Goal: Task Accomplishment & Management: Complete application form

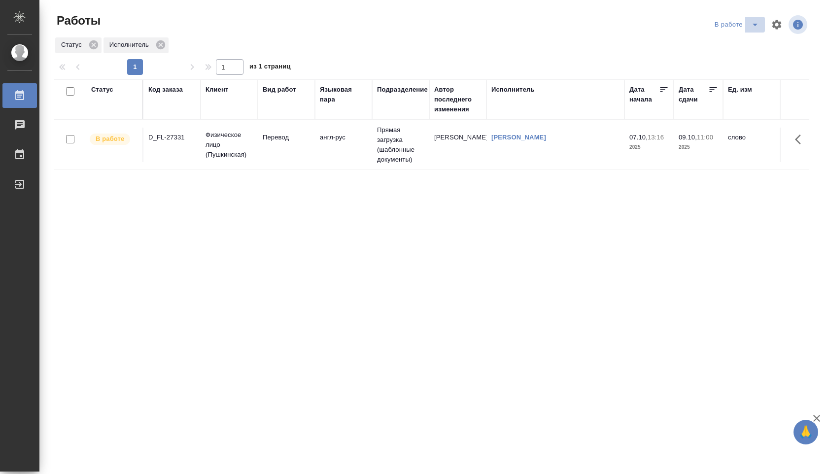
click at [754, 24] on icon "split button" at bounding box center [755, 25] width 5 height 2
click at [746, 37] on li "Стандартные настройки" at bounding box center [738, 44] width 95 height 16
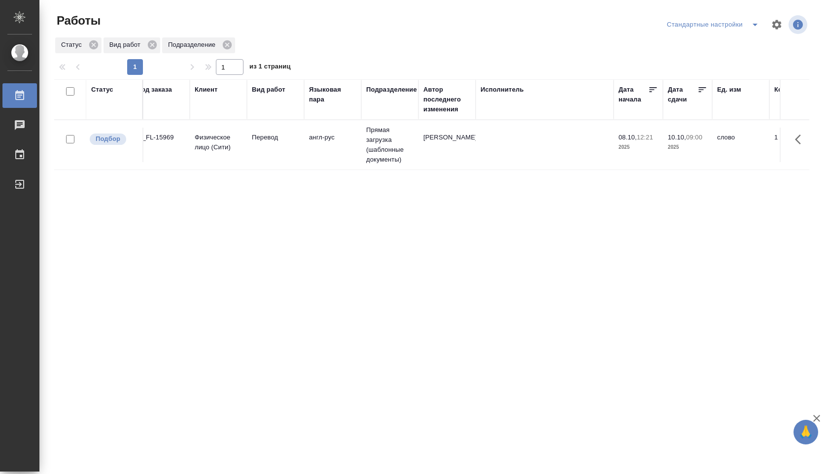
scroll to position [0, 8]
click at [477, 150] on td "[PERSON_NAME]" at bounding box center [450, 145] width 57 height 35
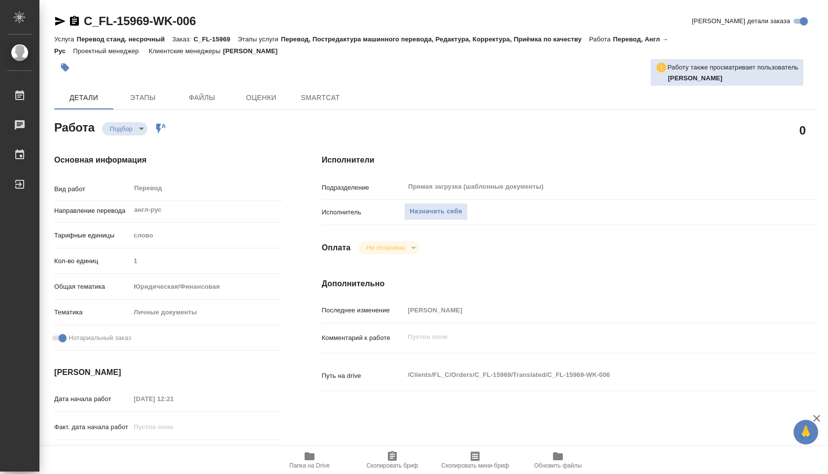
type textarea "x"
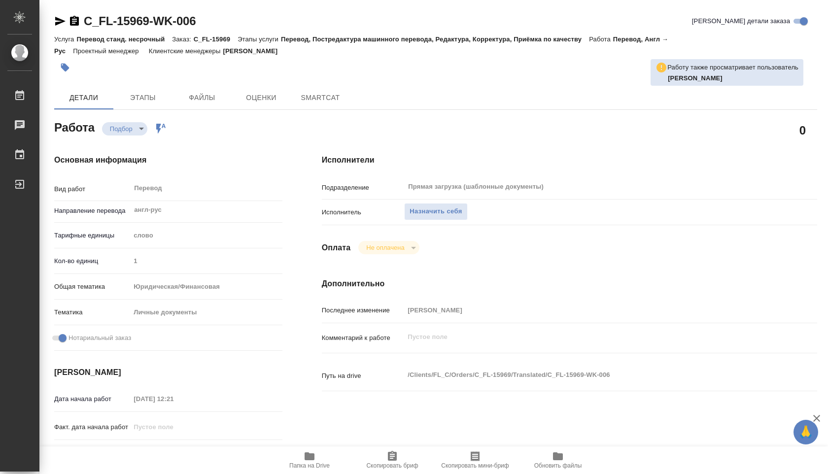
type textarea "x"
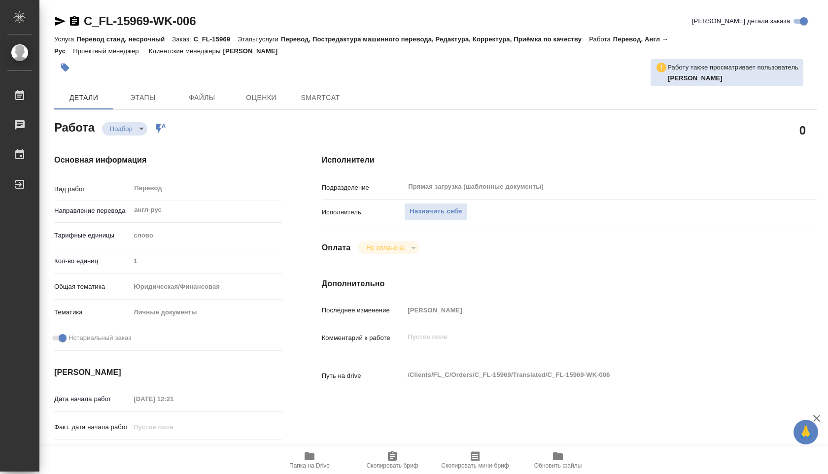
type textarea "x"
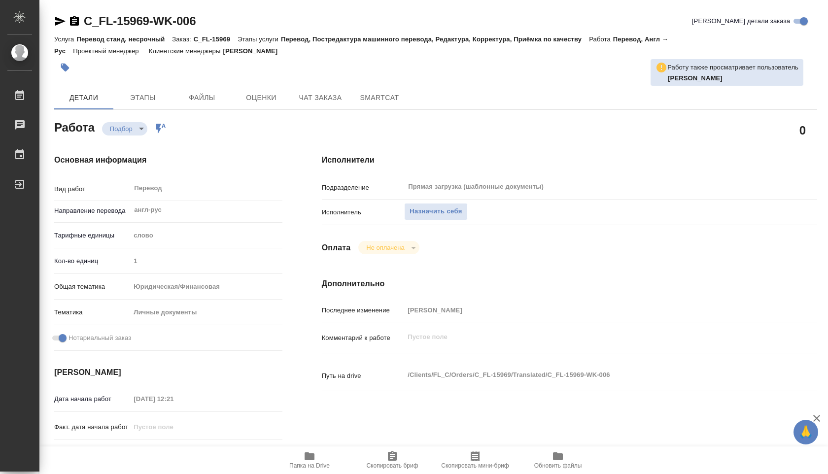
type textarea "x"
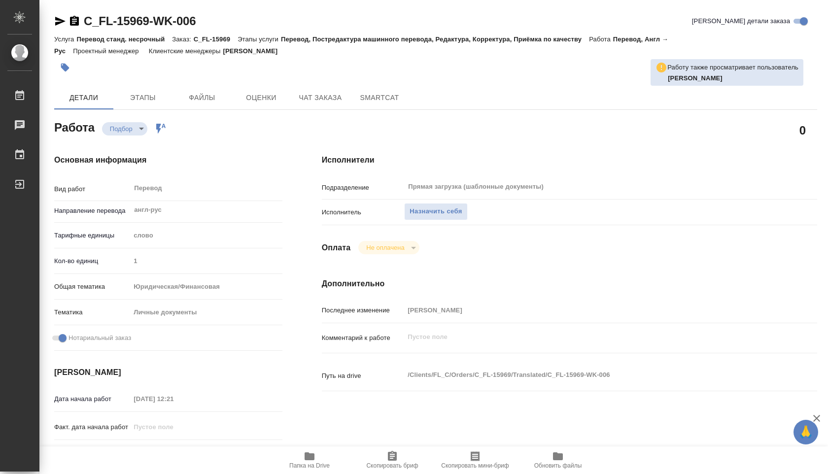
type textarea "x"
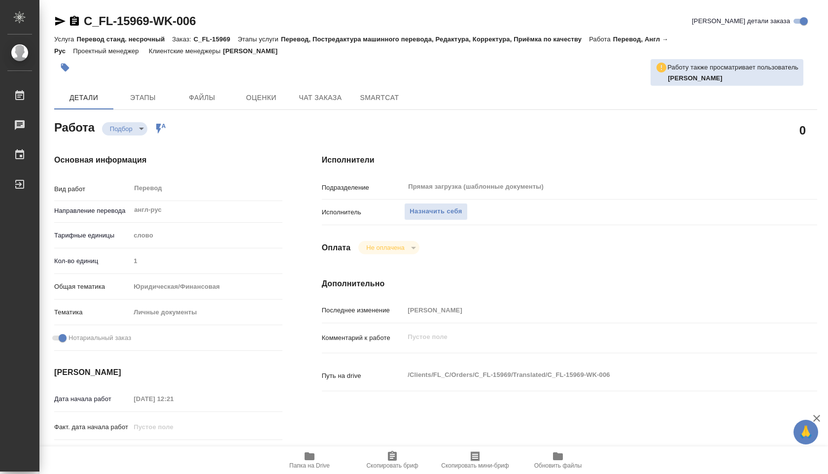
type textarea "x"
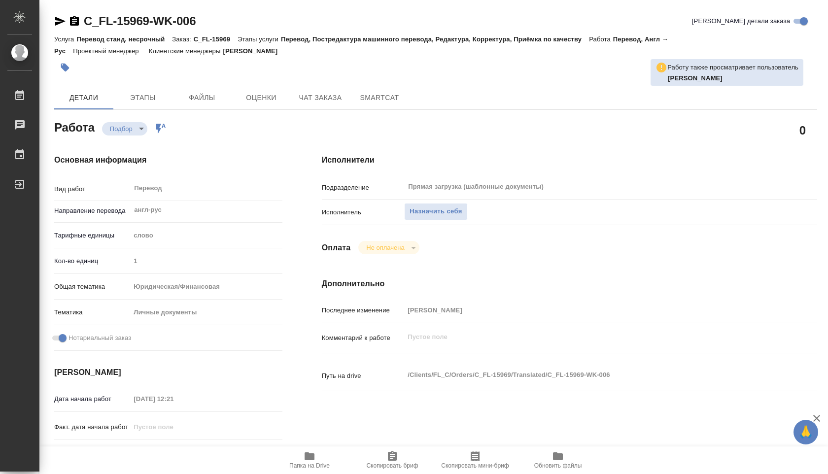
type textarea "x"
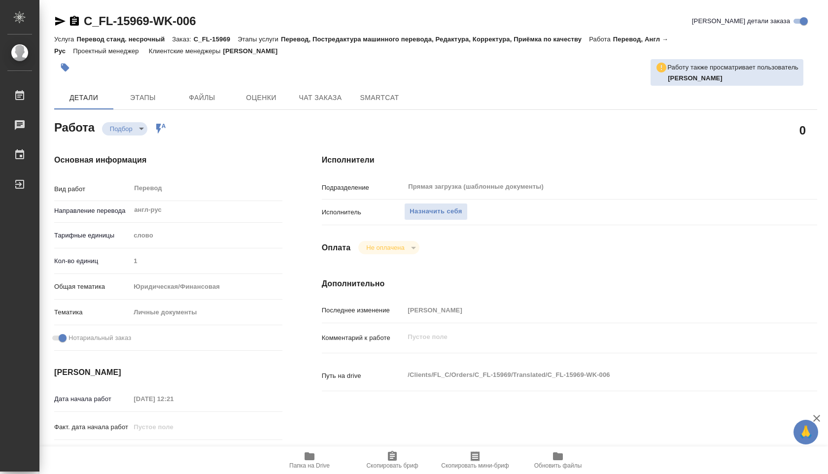
type textarea "x"
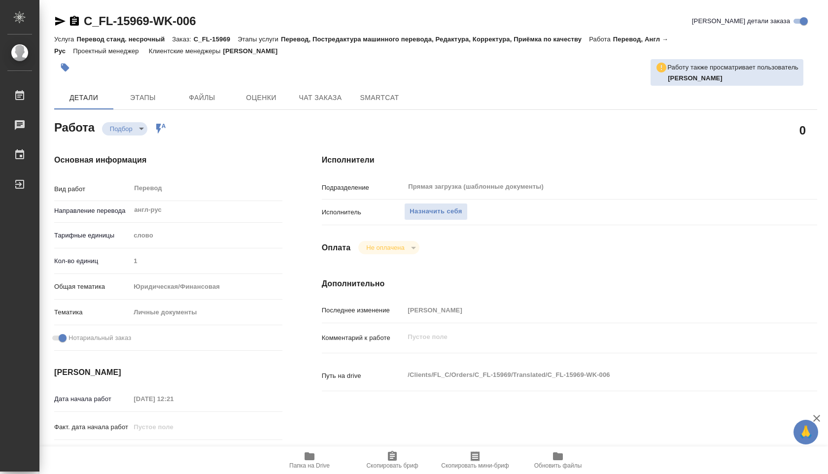
click at [302, 458] on span "Папка на Drive" at bounding box center [309, 460] width 71 height 19
click at [425, 209] on span "Назначить себя" at bounding box center [436, 211] width 52 height 11
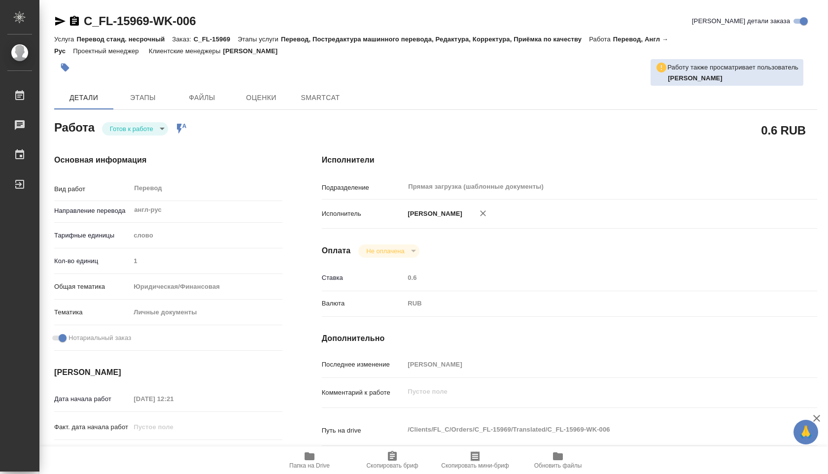
type textarea "x"
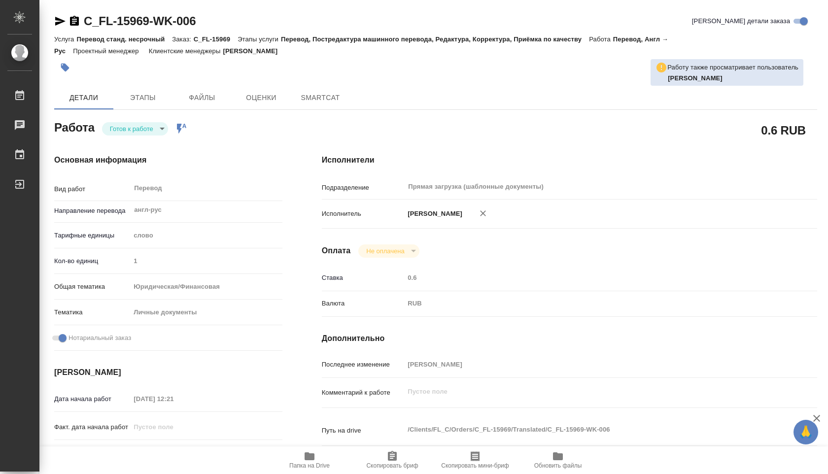
type textarea "x"
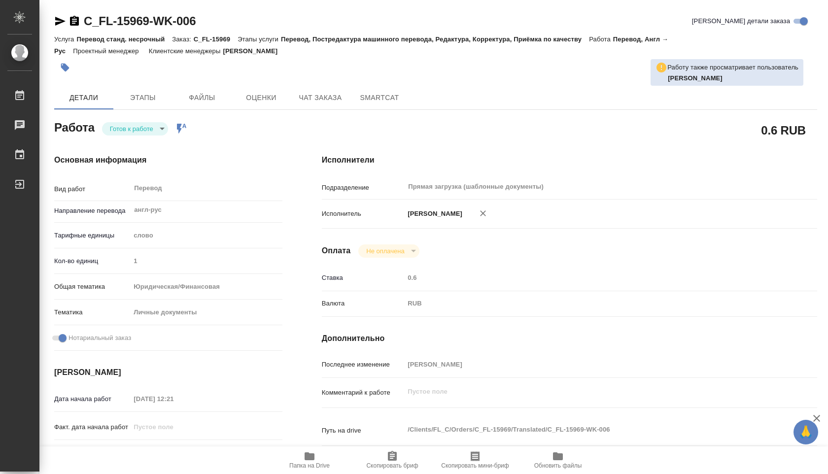
type textarea "x"
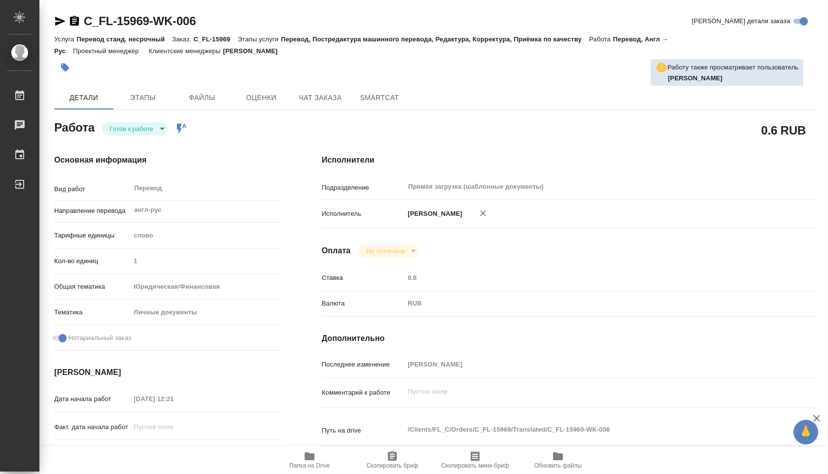
type textarea "x"
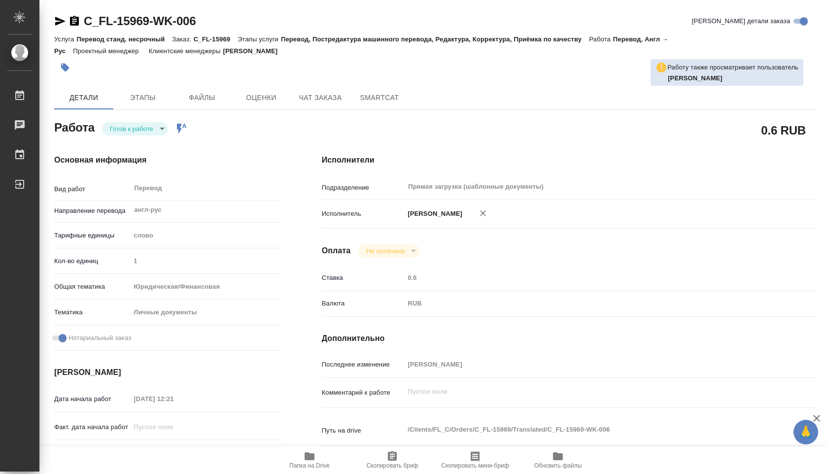
type textarea "x"
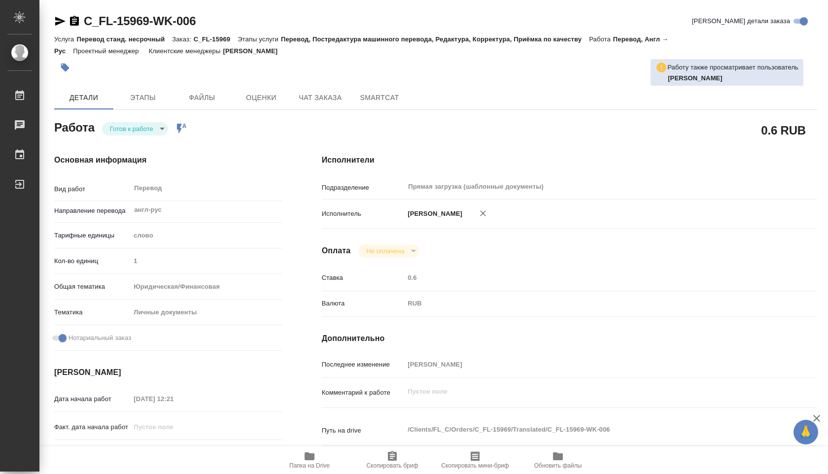
type textarea "x"
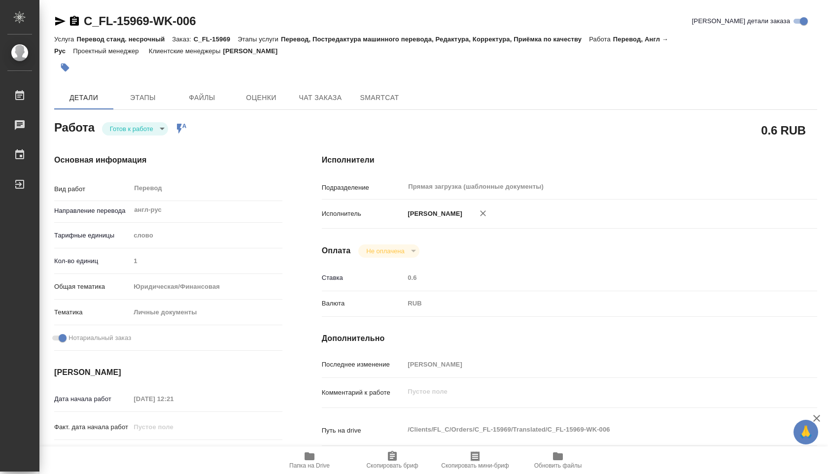
type textarea "x"
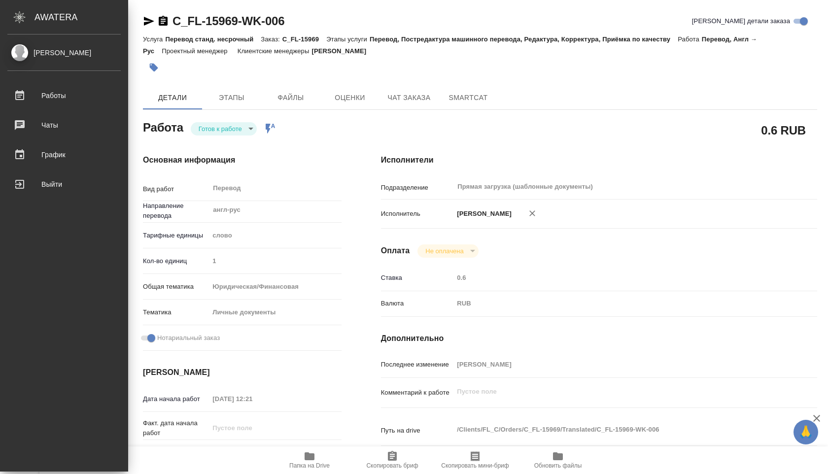
type textarea "x"
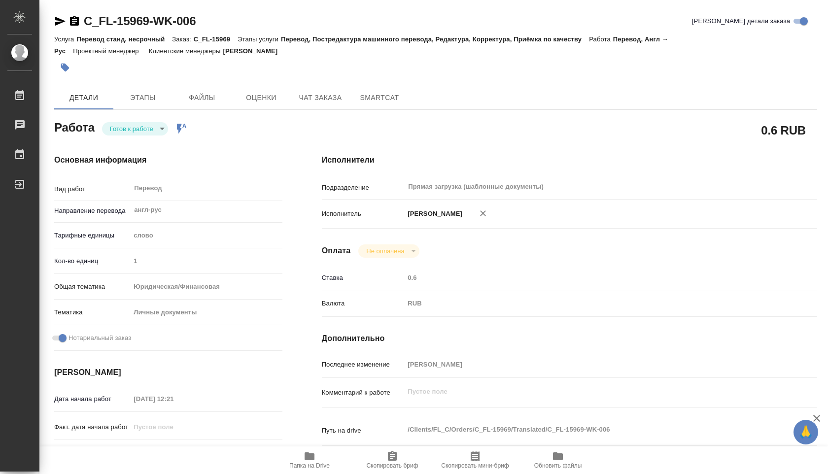
click at [165, 120] on div "Работа Готов к работе readyForWork Работа включена в последовательность" at bounding box center [168, 127] width 228 height 18
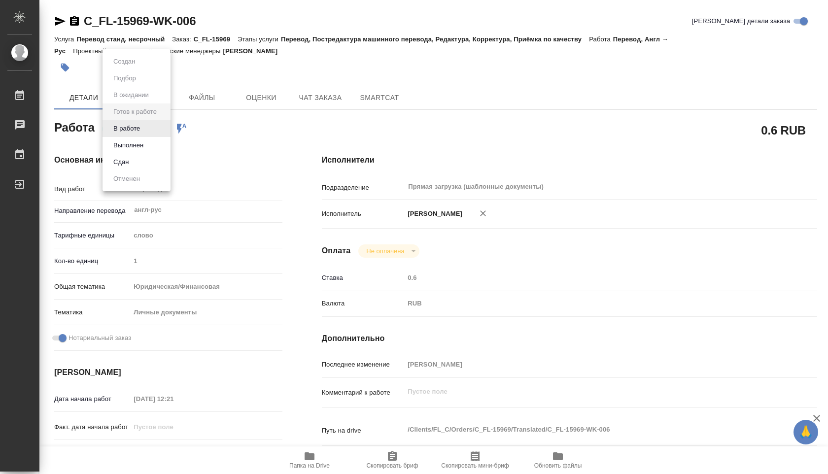
click at [164, 126] on body "🙏 .cls-1 fill:#fff; AWATERA Shuvalova Anna Работы 0 Чаты График Выйти C_FL-1596…" at bounding box center [414, 237] width 828 height 474
click at [150, 128] on li "В работе" at bounding box center [137, 128] width 68 height 17
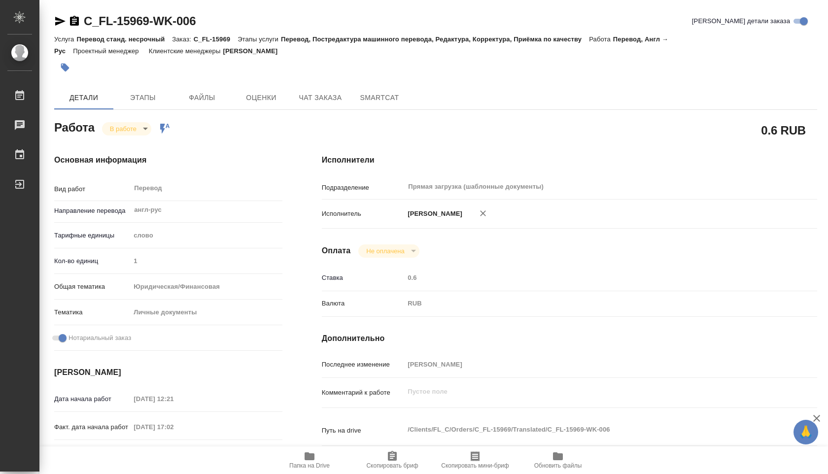
type textarea "x"
